Goal: Navigation & Orientation: Find specific page/section

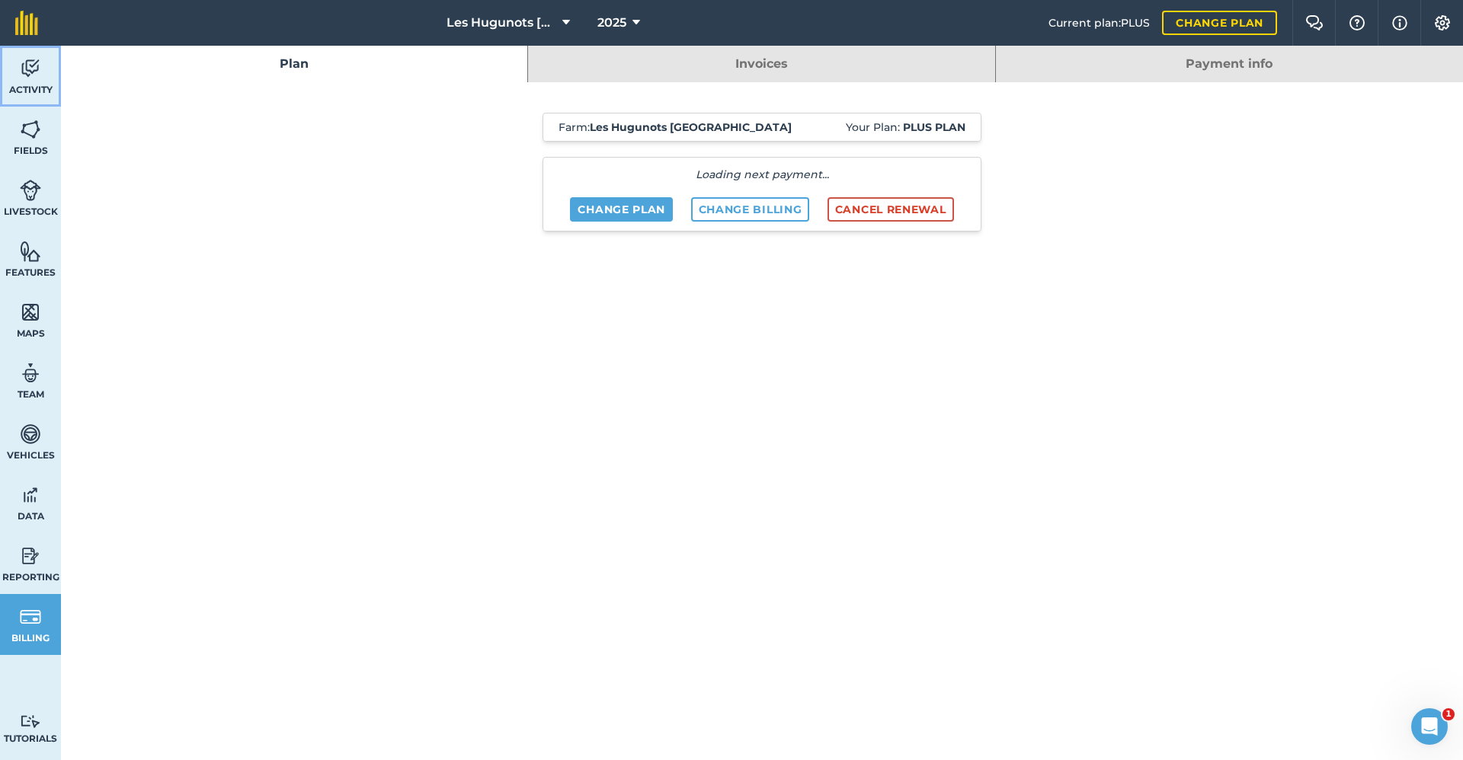
click at [28, 82] on link "Activity" at bounding box center [30, 76] width 61 height 61
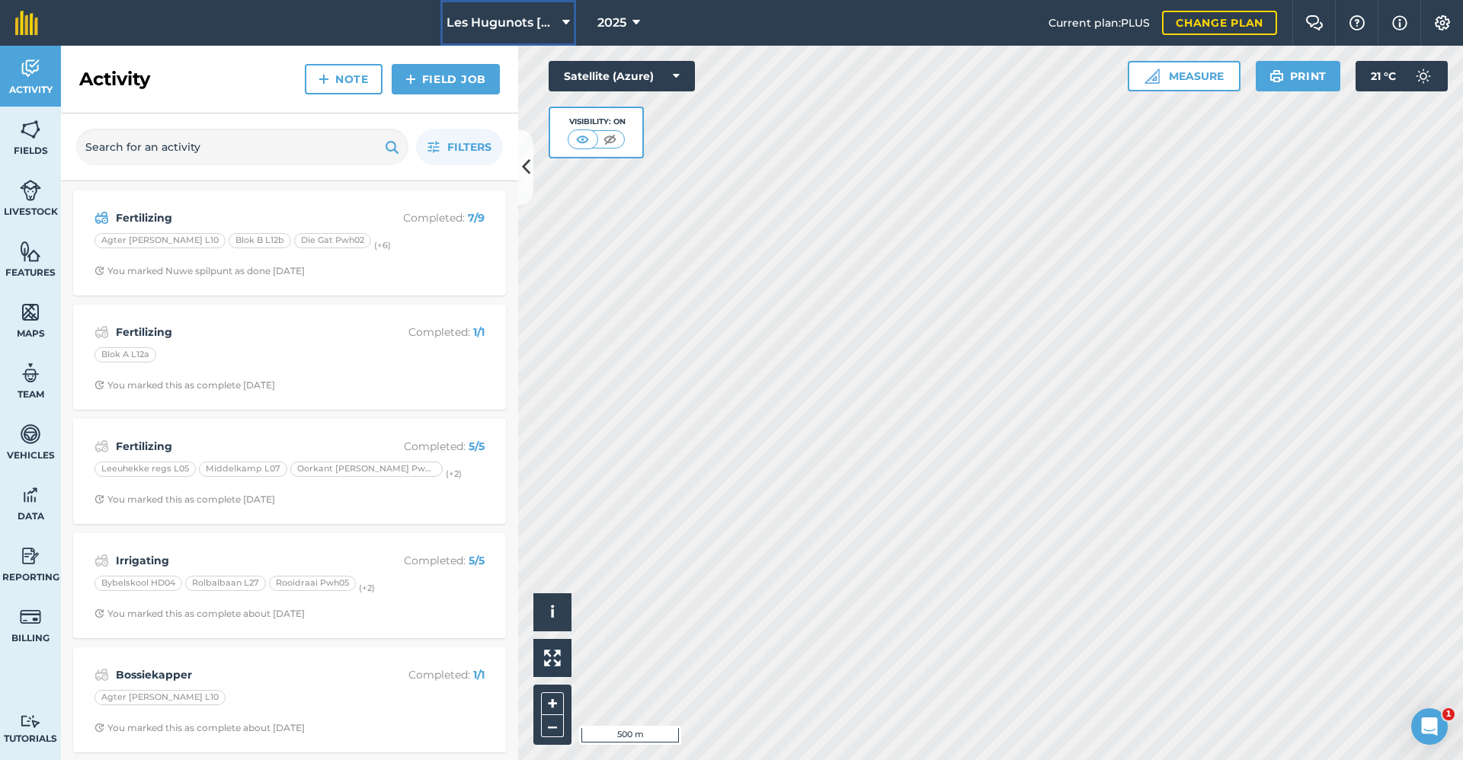
click at [521, 24] on span "Les Hugunots [GEOGRAPHIC_DATA]" at bounding box center [501, 23] width 110 height 18
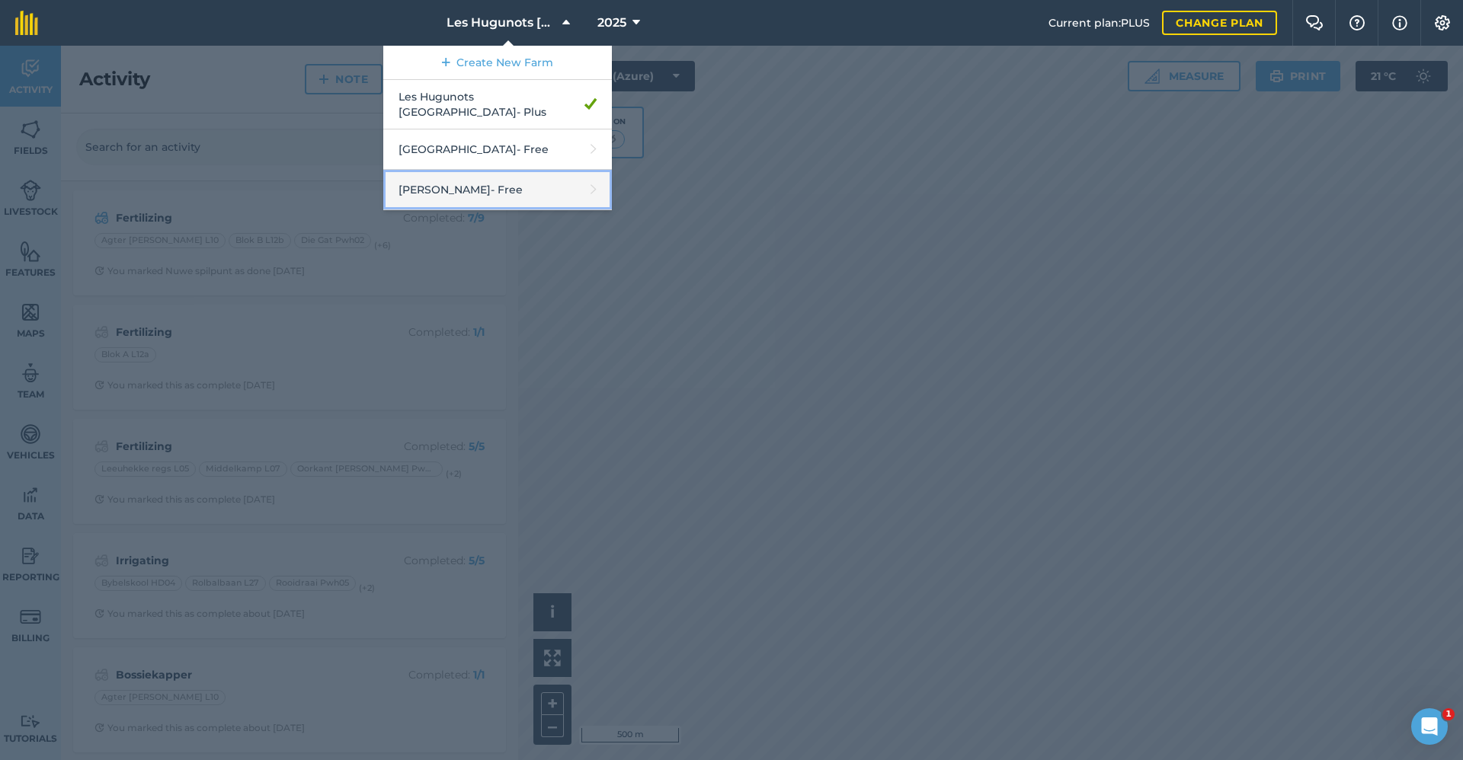
click at [450, 178] on link "[PERSON_NAME] - Free" at bounding box center [497, 190] width 229 height 40
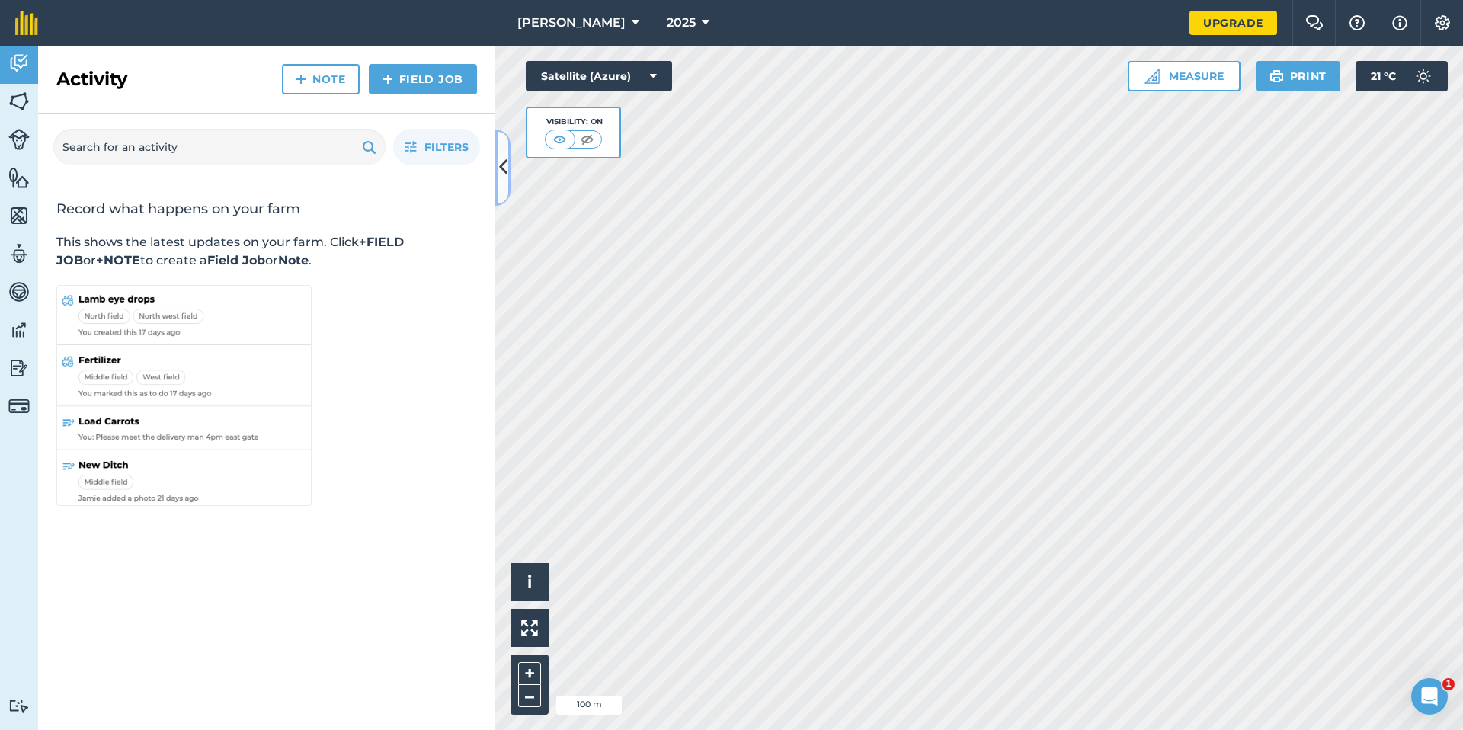
click at [502, 195] on button at bounding box center [502, 168] width 15 height 76
